Goal: Transaction & Acquisition: Purchase product/service

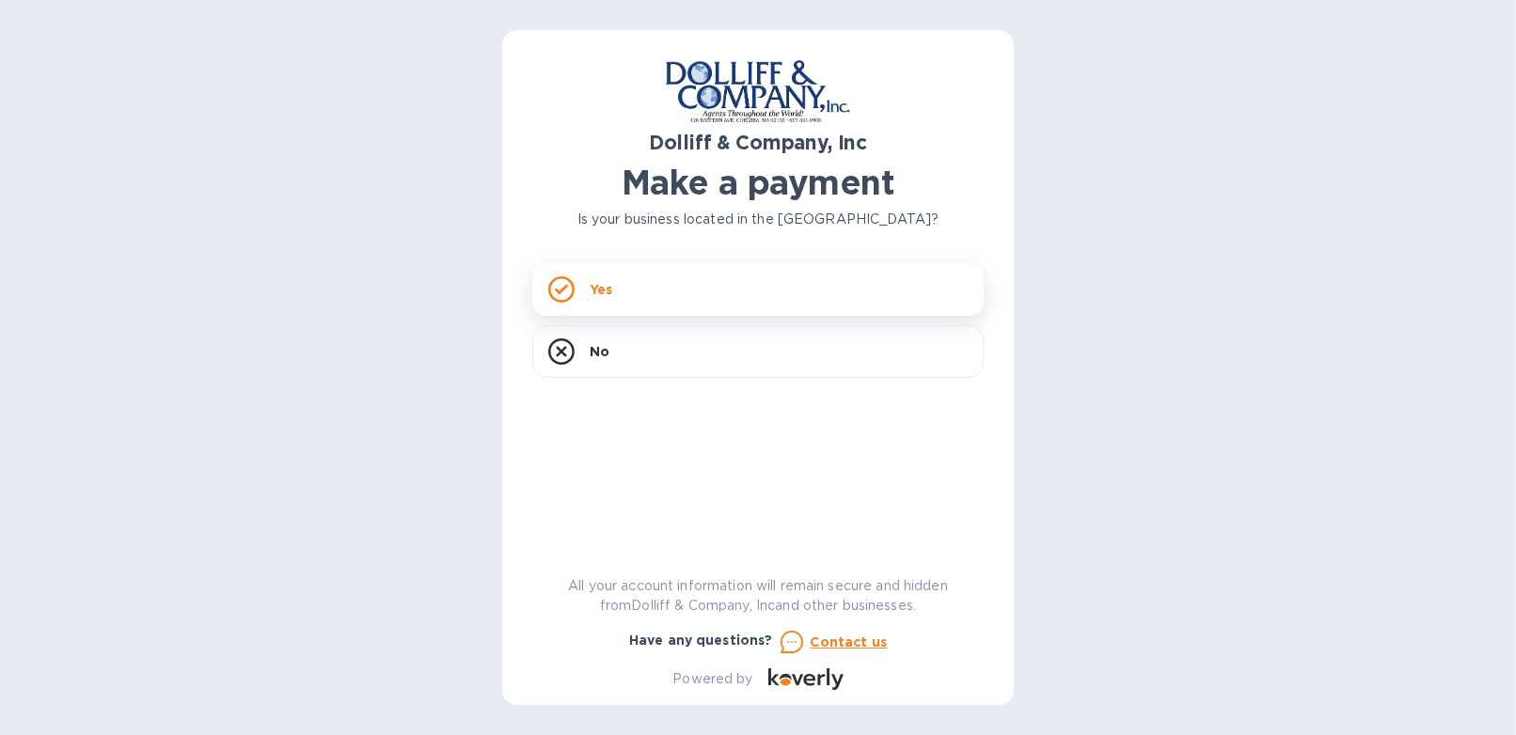
click at [605, 296] on p "Yes" at bounding box center [601, 289] width 23 height 19
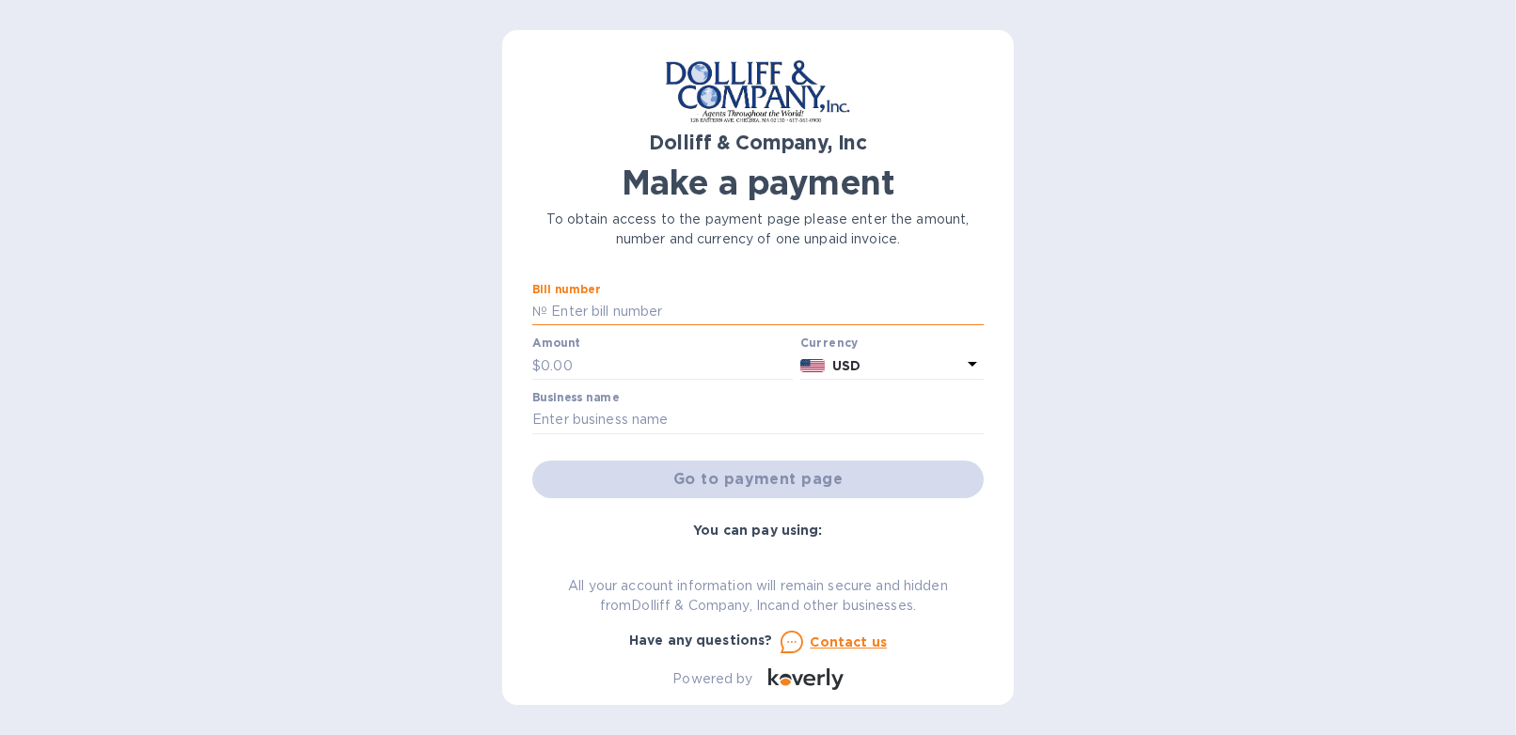
click at [583, 299] on input "text" at bounding box center [765, 312] width 436 height 28
type input "878065"
type input "19,994.36"
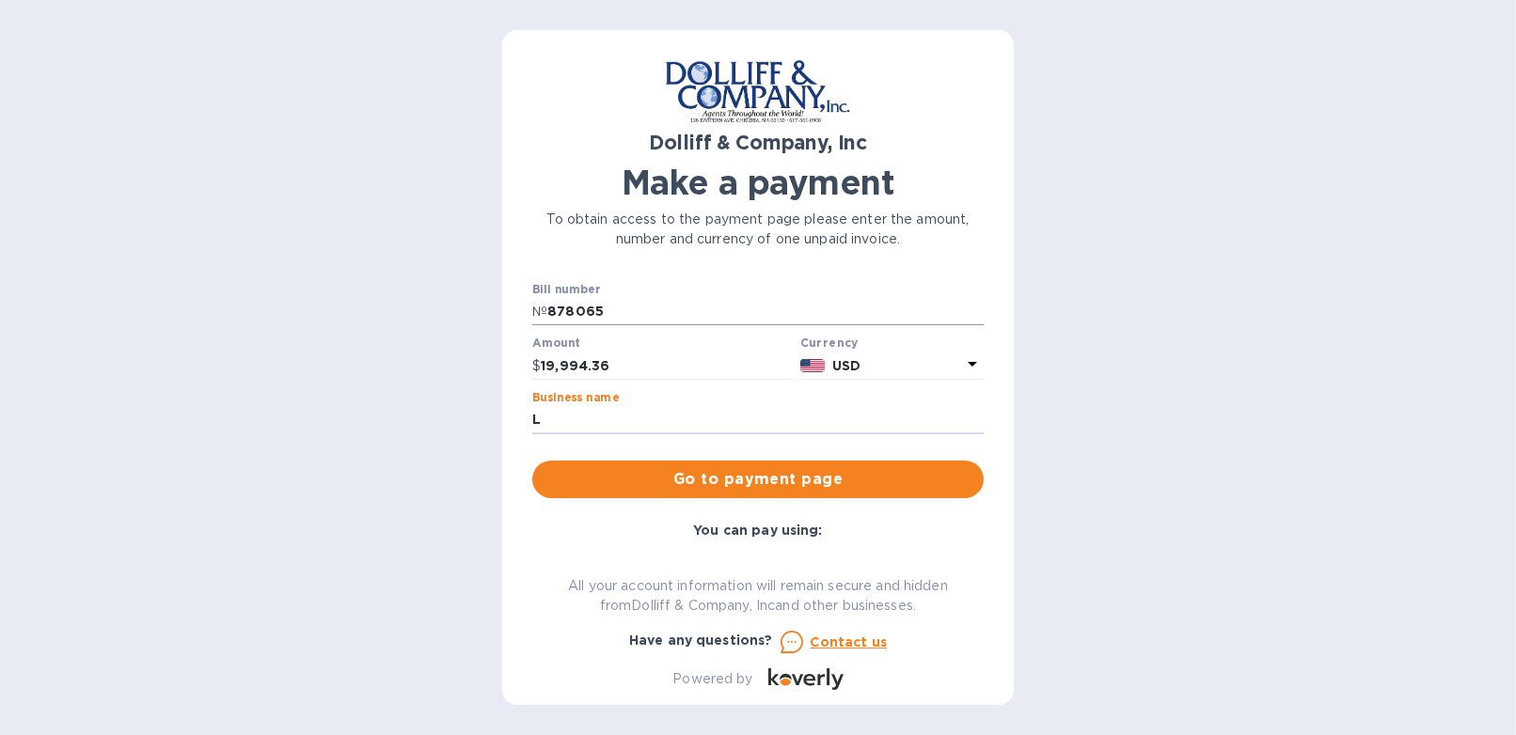
type input "[PERSON_NAME] & Company, Inc."
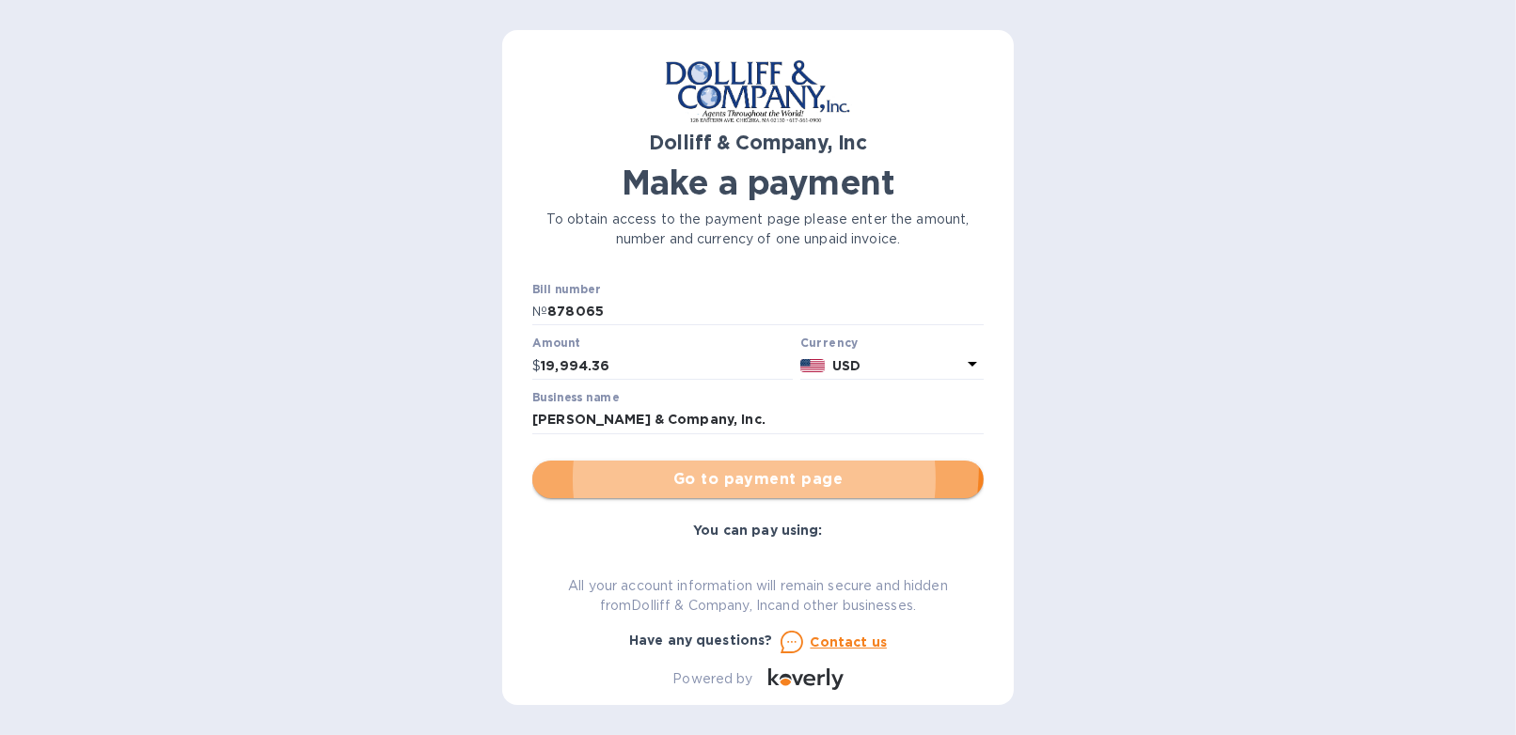
click at [688, 464] on button "Go to payment page" at bounding box center [757, 480] width 451 height 38
